Goal: Entertainment & Leisure: Browse casually

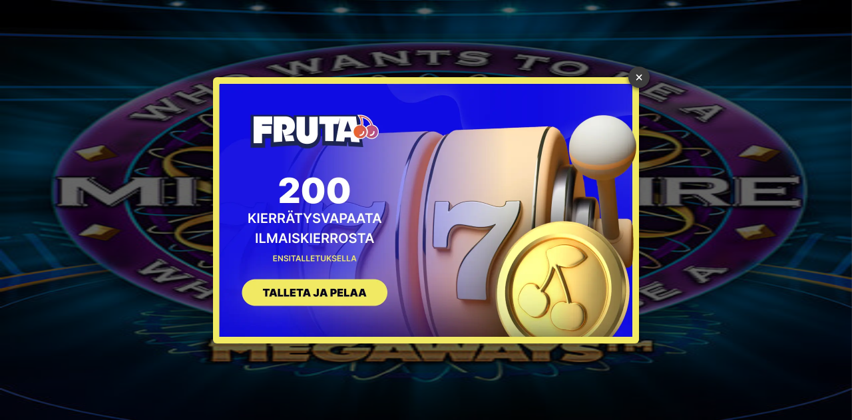
click at [640, 77] on link "×" at bounding box center [638, 77] width 21 height 21
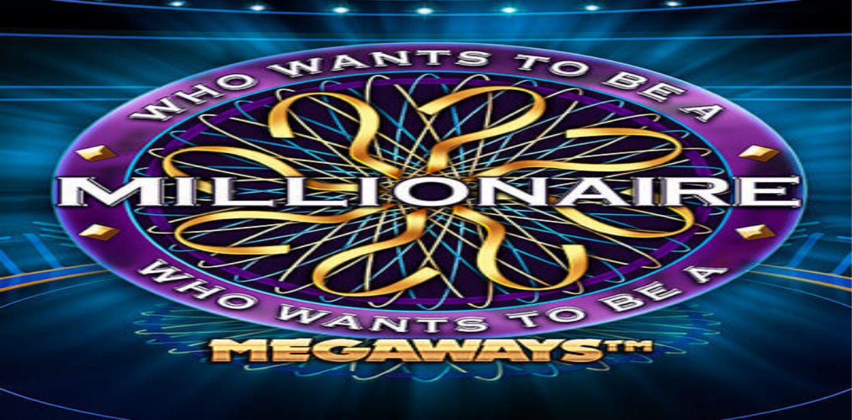
click at [76, 53] on span "Kirjaudu" at bounding box center [92, 48] width 33 height 10
